Goal: Use online tool/utility: Utilize a website feature to perform a specific function

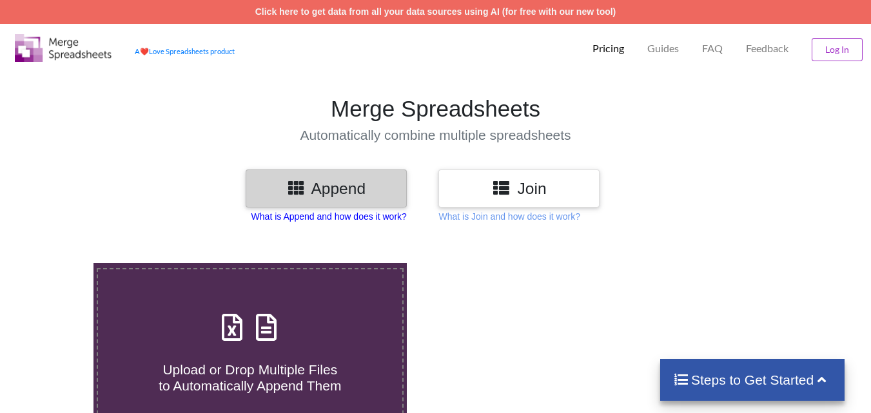
click at [388, 216] on p "What is Append and how does it work?" at bounding box center [328, 216] width 155 height 13
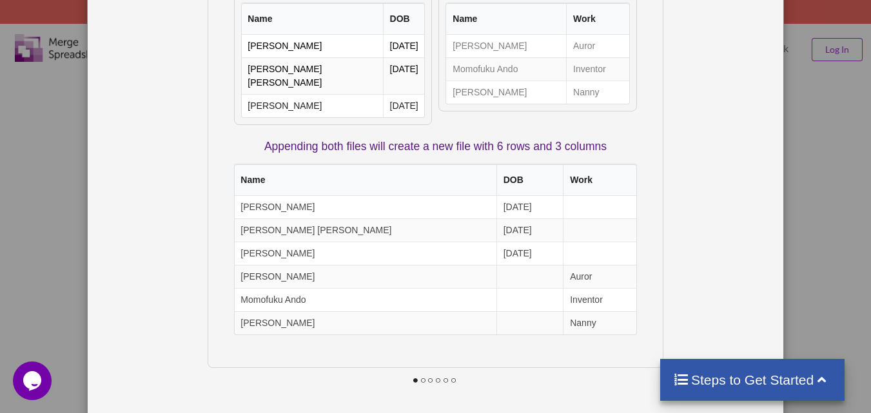
click at [615, 174] on th "Work" at bounding box center [600, 180] width 74 height 32
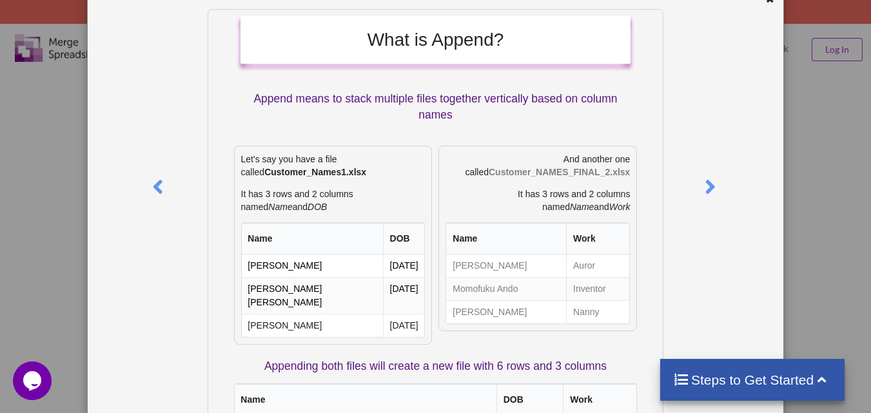
scroll to position [21, 0]
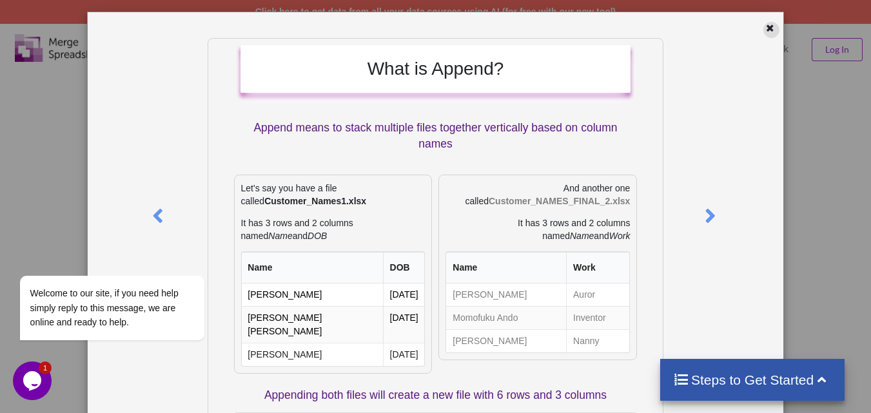
click at [765, 28] on icon at bounding box center [770, 26] width 11 height 9
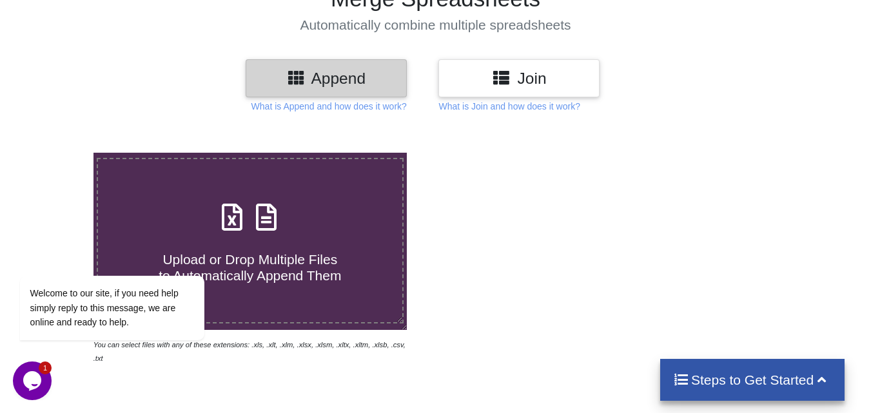
scroll to position [113, 0]
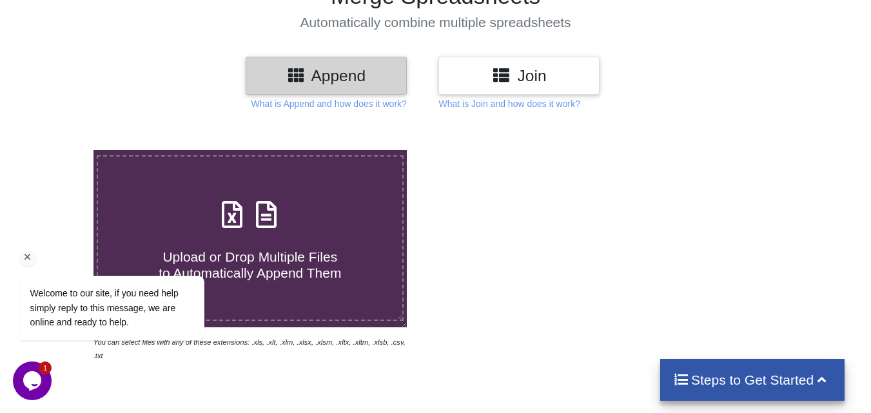
click at [226, 225] on div "Welcome to our site, if you need help simply reply to this message, we are onli…" at bounding box center [129, 255] width 232 height 196
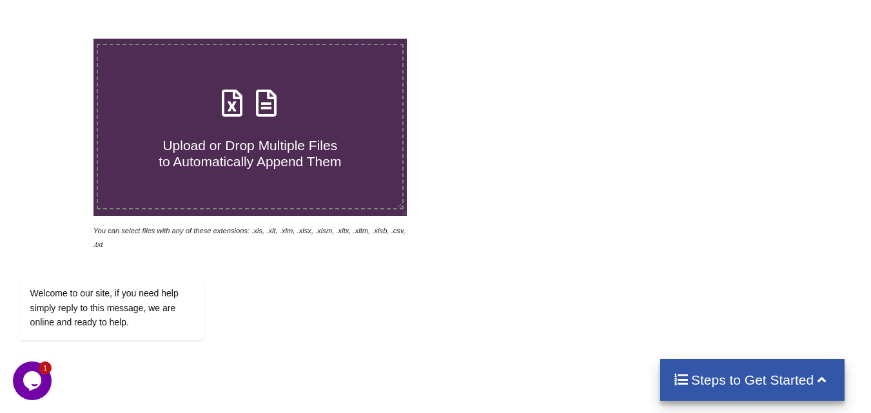
scroll to position [225, 0]
click at [318, 121] on h4 "Upload or Drop Multiple Files to Automatically Append Them" at bounding box center [250, 145] width 304 height 49
click at [58, 38] on input "Upload or Drop Multiple Files to Automatically Append Them" at bounding box center [58, 38] width 0 height 0
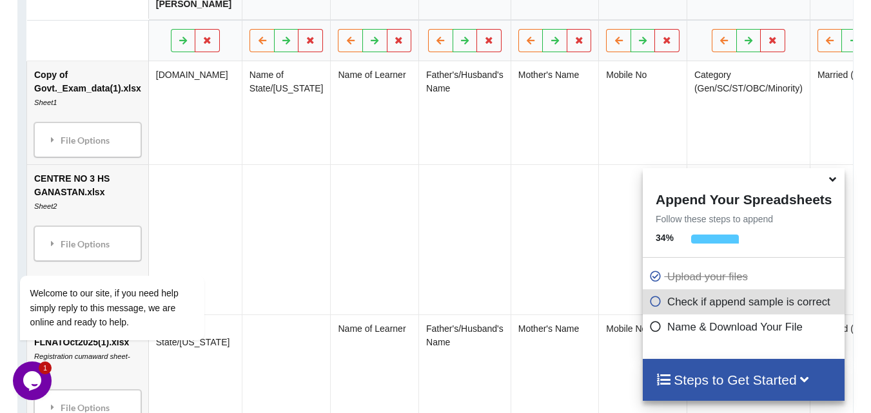
scroll to position [763, 0]
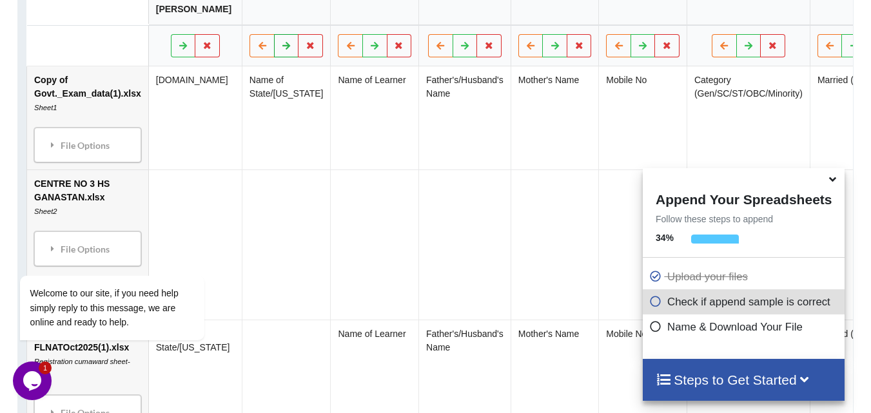
click at [281, 49] on icon at bounding box center [286, 45] width 11 height 8
click at [257, 49] on icon at bounding box center [262, 45] width 11 height 8
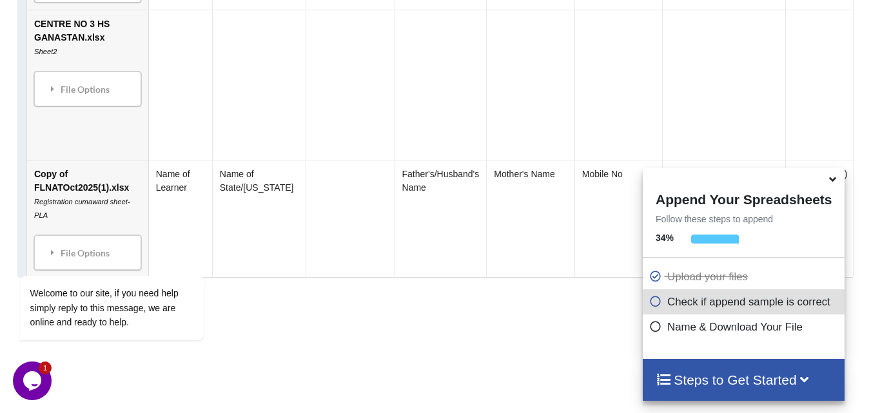
scroll to position [981, 0]
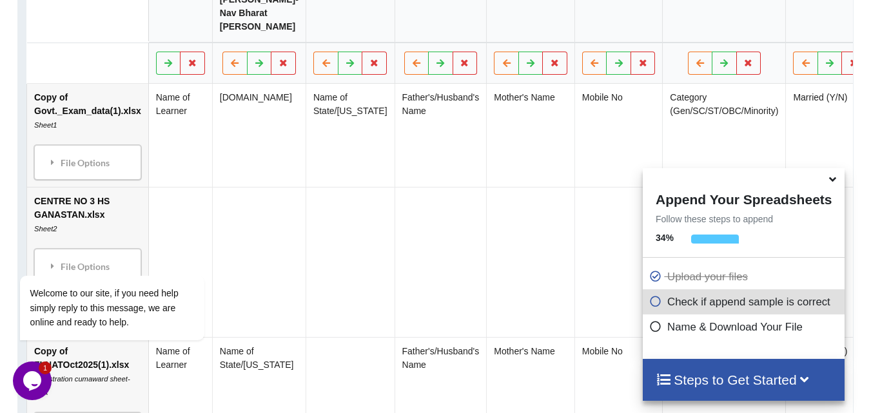
click at [294, 219] on td at bounding box center [259, 262] width 94 height 150
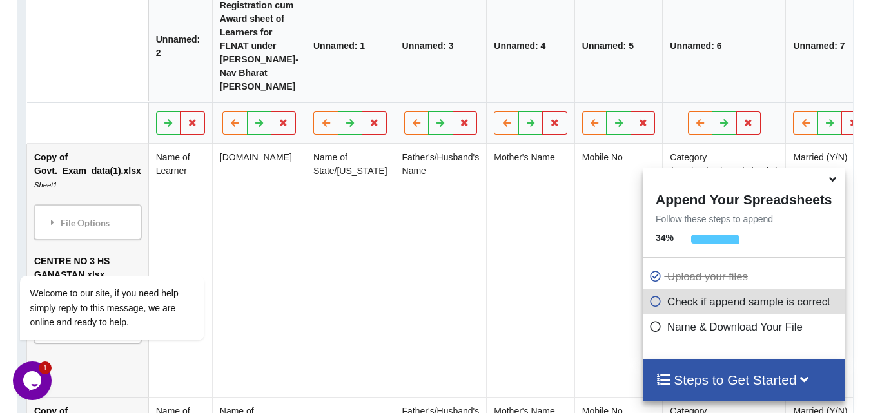
scroll to position [645, 0]
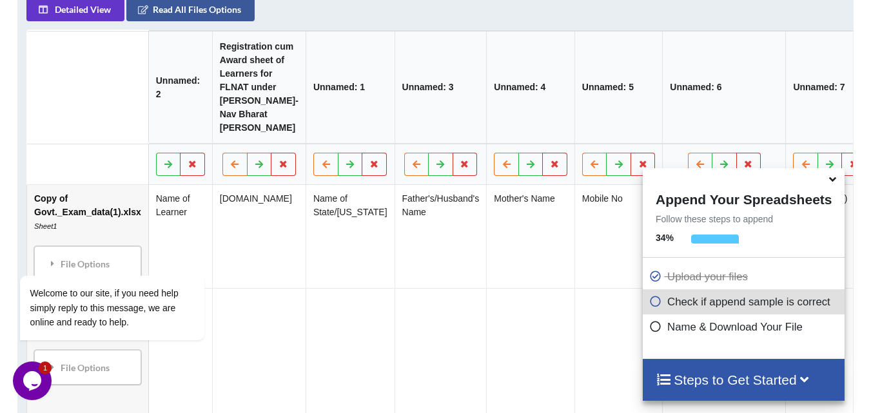
click at [829, 181] on icon at bounding box center [833, 178] width 14 height 12
